Goal: Complete application form

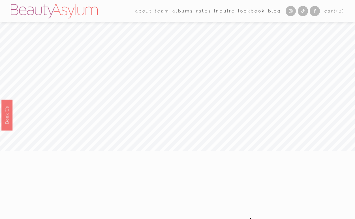
click at [204, 10] on link "Rates" at bounding box center [203, 11] width 15 height 9
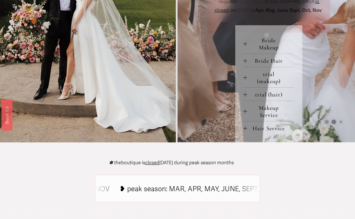
scroll to position [243, 0]
click at [244, 44] on div at bounding box center [245, 43] width 4 height 0
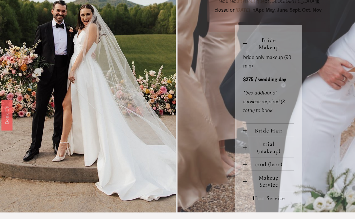
click at [244, 44] on div at bounding box center [245, 43] width 4 height 0
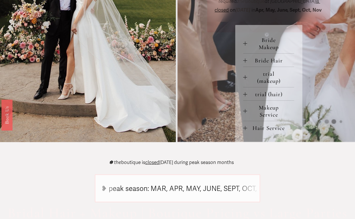
click at [243, 101] on div "Bride Makeup bride only makeup (90 min) $275 / wedding day *two additional serv…" at bounding box center [268, 83] width 67 height 117
click at [244, 96] on div at bounding box center [245, 94] width 4 height 4
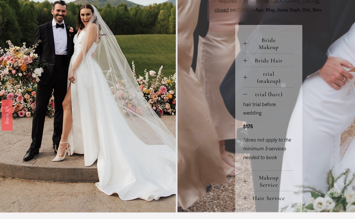
click at [244, 96] on div at bounding box center [245, 94] width 4 height 4
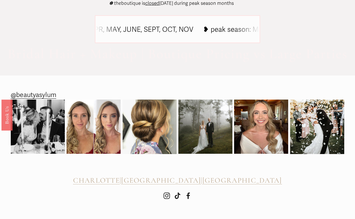
scroll to position [0, 0]
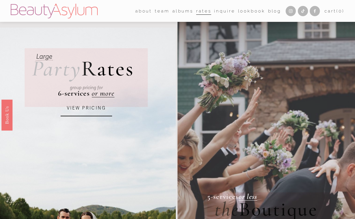
click at [219, 11] on link "Inquire" at bounding box center [224, 11] width 21 height 9
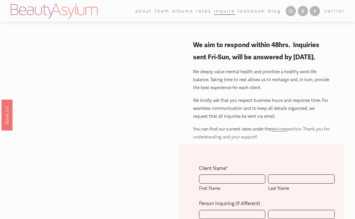
scroll to position [94, 0]
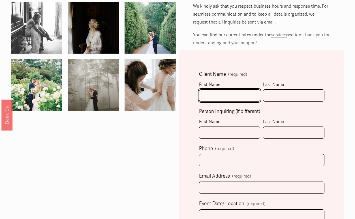
click at [229, 91] on input "First Name" at bounding box center [229, 95] width 61 height 12
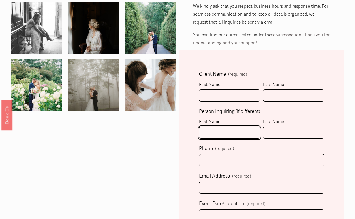
click at [223, 134] on input "First Name" at bounding box center [229, 132] width 61 height 12
type input "Jo"
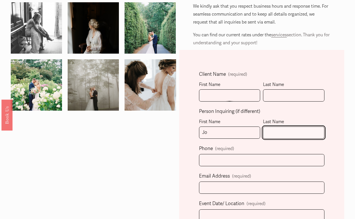
click at [281, 135] on input "Last Name" at bounding box center [293, 132] width 61 height 12
type input "[PERSON_NAME]"
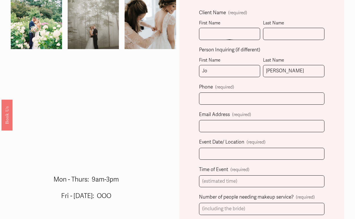
scroll to position [156, 0]
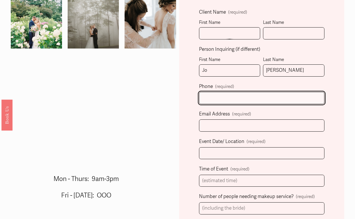
click at [233, 97] on input "text" at bounding box center [262, 98] width 126 height 12
type input "[PHONE_NUMBER]"
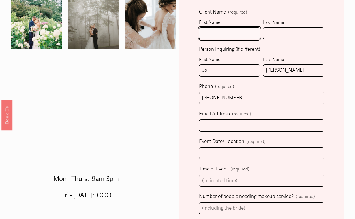
click at [243, 32] on input "First Name" at bounding box center [229, 33] width 61 height 12
type input "[PERSON_NAME]"
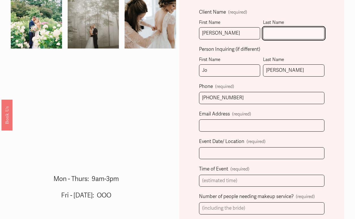
click at [279, 33] on input "Last Name" at bounding box center [293, 33] width 61 height 12
type input "[PERSON_NAME]"
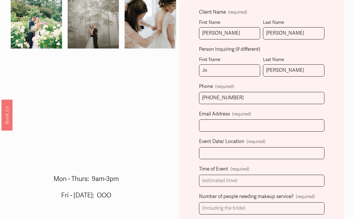
click at [332, 57] on div "Client Name (required) First Name [PERSON_NAME] Last Name [PERSON_NAME] Person …" at bounding box center [261, 216] width 165 height 457
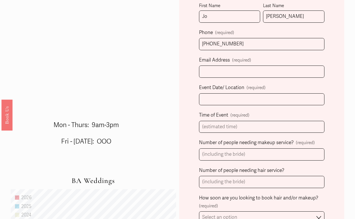
scroll to position [218, 0]
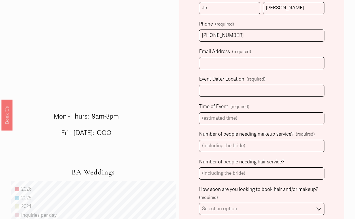
click at [268, 56] on label "Email Address (required)" at bounding box center [262, 52] width 126 height 10
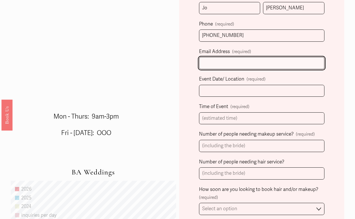
click at [268, 57] on input "Email Address (required)" at bounding box center [262, 63] width 126 height 12
paste input "[EMAIL_ADDRESS][DOMAIN_NAME]"
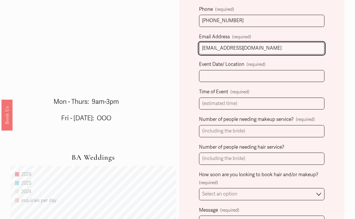
scroll to position [234, 0]
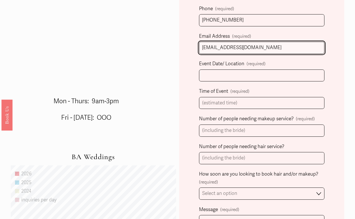
type input "[EMAIL_ADDRESS][DOMAIN_NAME]"
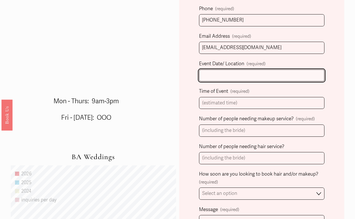
click at [245, 77] on input "Event Date/ Location (required)" at bounding box center [262, 75] width 126 height 12
type input "[DATE] [GEOGRAPHIC_DATA][PERSON_NAME]"
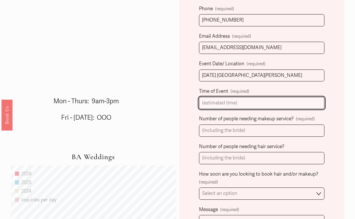
click at [243, 104] on input "Time of Event (required)" at bounding box center [262, 103] width 126 height 12
type input "5pm"
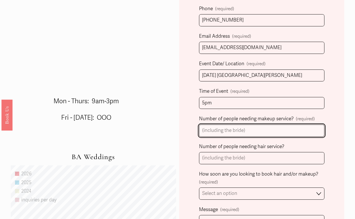
click at [236, 130] on input "Number of people needing makeup service? (required)" at bounding box center [262, 130] width 126 height 12
type input "6"
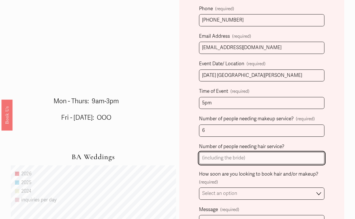
click at [248, 157] on input "Number of people needing hair service?" at bounding box center [262, 158] width 126 height 12
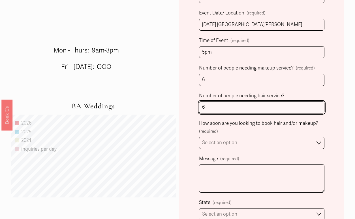
scroll to position [287, 0]
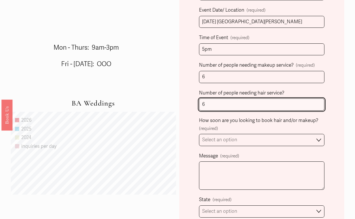
type input "6"
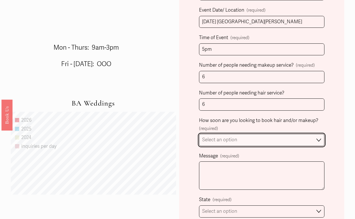
click at [276, 137] on select "Select an option Immediately 1-2 weeks I'm looking for information & not ready …" at bounding box center [262, 140] width 126 height 12
select select "I'm looking for information & not ready to book just yet"
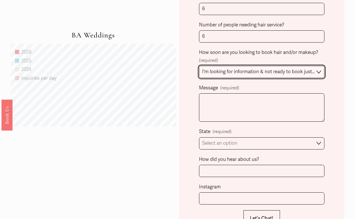
scroll to position [355, 0]
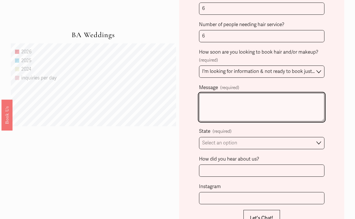
click at [263, 106] on textarea "Message (required)" at bounding box center [262, 107] width 126 height 28
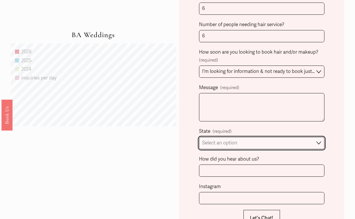
click at [278, 145] on select "Select an option Please Select One [GEOGRAPHIC_DATA], [GEOGRAPHIC_DATA] [GEOGRA…" at bounding box center [262, 143] width 126 height 12
select select "Destination Wedding"
click at [259, 142] on select "Please Select One [GEOGRAPHIC_DATA], [GEOGRAPHIC_DATA] [GEOGRAPHIC_DATA], [GEOG…" at bounding box center [262, 143] width 126 height 12
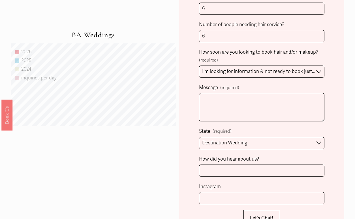
click at [335, 141] on div "Client Name (required) First Name [PERSON_NAME] Last Name [PERSON_NAME] Person …" at bounding box center [261, 17] width 165 height 457
click at [256, 162] on span "How did you hear about us?" at bounding box center [229, 159] width 60 height 9
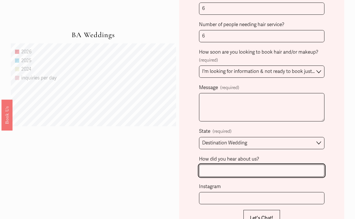
click at [256, 164] on input "How did you hear about us?" at bounding box center [262, 170] width 126 height 12
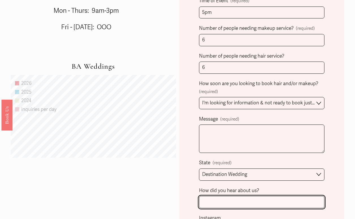
scroll to position [325, 0]
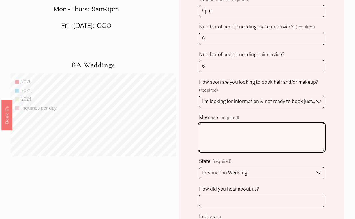
click at [232, 132] on textarea "Message (required)" at bounding box center [262, 137] width 126 height 28
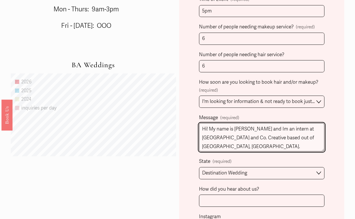
click at [266, 127] on textarea "Hi! My name is [PERSON_NAME] and Im an intern at [GEOGRAPHIC_DATA] and Co. Crea…" at bounding box center [262, 137] width 126 height 28
click at [297, 138] on textarea "Hi! My name is [PERSON_NAME] and I'm an intern at [GEOGRAPHIC_DATA] and Co. Cre…" at bounding box center [262, 137] width 126 height 28
drag, startPoint x: 286, startPoint y: 145, endPoint x: 225, endPoint y: 143, distance: 61.7
click at [225, 143] on textarea "Hi! My name is [PERSON_NAME] and I'm an intern at [GEOGRAPHIC_DATA] and Co. Cre…" at bounding box center [262, 137] width 126 height 28
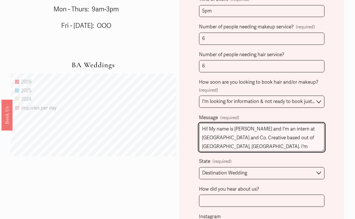
click at [319, 148] on textarea "Hi! My name is [PERSON_NAME] and I'm an intern at [GEOGRAPHIC_DATA] and Co. Cre…" at bounding box center [262, 137] width 126 height 28
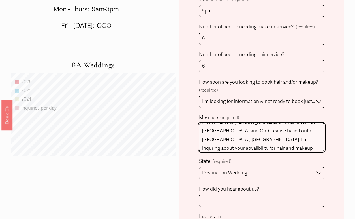
scroll to position [16, 0]
click at [240, 132] on textarea "Hi! My name is [PERSON_NAME] and I'm an intern at [GEOGRAPHIC_DATA] and Co. Cre…" at bounding box center [262, 137] width 126 height 28
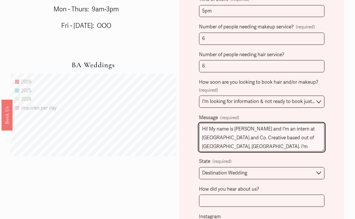
scroll to position [1, 0]
click at [303, 138] on textarea "Hi! My name is [PERSON_NAME] and I'm an intern at [GEOGRAPHIC_DATA] and Co. Cre…" at bounding box center [262, 137] width 126 height 28
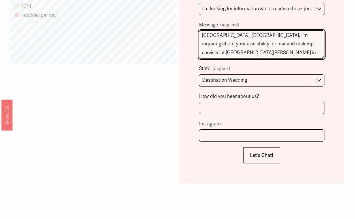
scroll to position [420, 0]
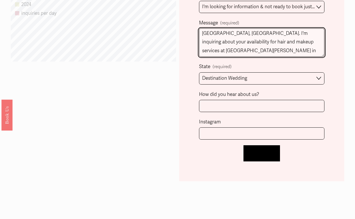
type textarea "Hi! My name is [PERSON_NAME] and I'm an intern at [GEOGRAPHIC_DATA] and Co. Cre…"
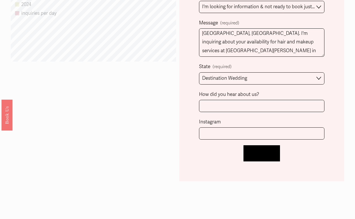
click at [267, 152] on span "Let's Chat!" at bounding box center [261, 153] width 23 height 6
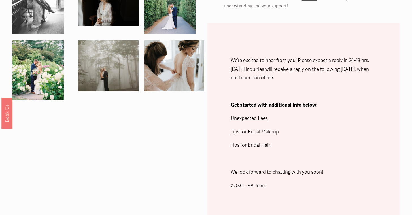
scroll to position [10, 0]
